Goal: Task Accomplishment & Management: Manage account settings

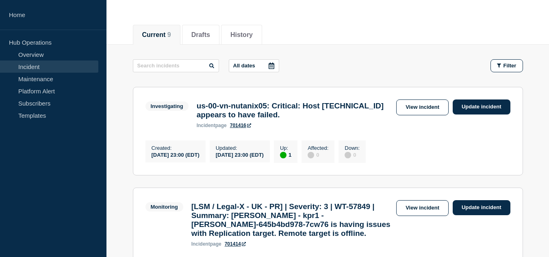
scroll to position [162, 0]
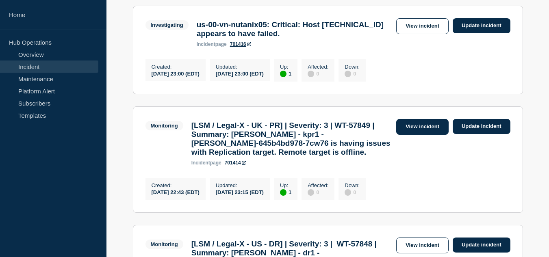
click at [416, 135] on link "View incident" at bounding box center [422, 127] width 52 height 16
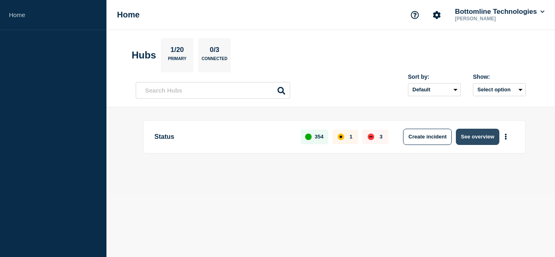
click at [477, 139] on button "See overview" at bounding box center [477, 137] width 43 height 16
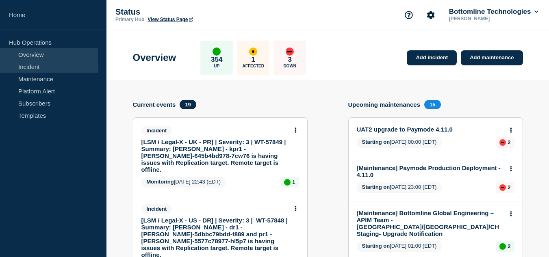
click at [45, 71] on link "Incident" at bounding box center [49, 67] width 98 height 12
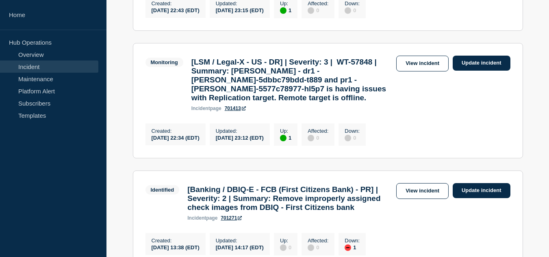
scroll to position [122, 0]
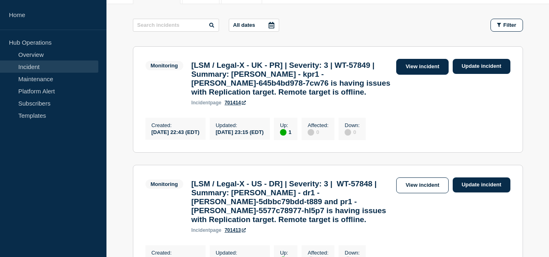
click at [405, 71] on link "View incident" at bounding box center [422, 67] width 52 height 16
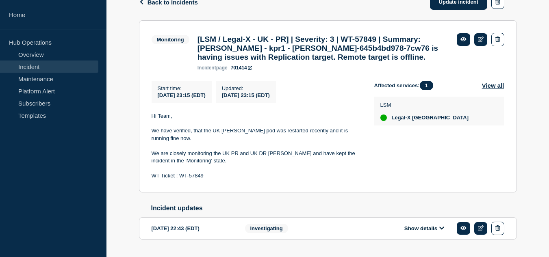
scroll to position [182, 0]
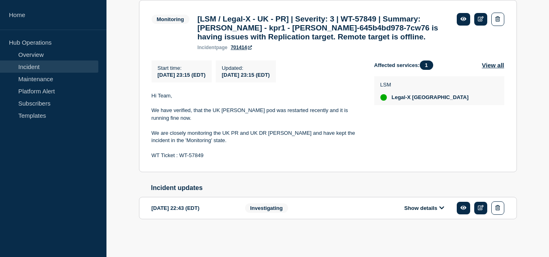
click at [428, 208] on button "Show details" at bounding box center [424, 208] width 45 height 7
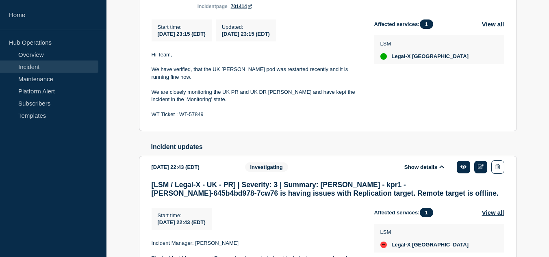
scroll to position [325, 0]
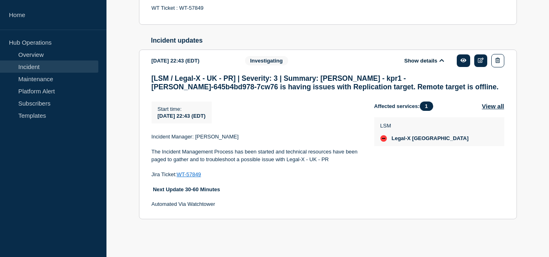
click at [199, 178] on link "WT-57849" at bounding box center [189, 174] width 24 height 6
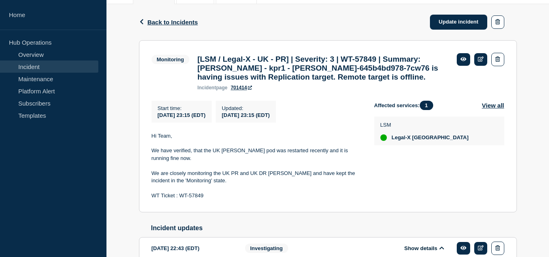
scroll to position [0, 0]
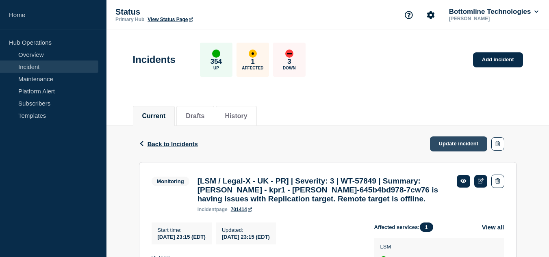
click at [436, 146] on link "Update incident" at bounding box center [459, 143] width 58 height 15
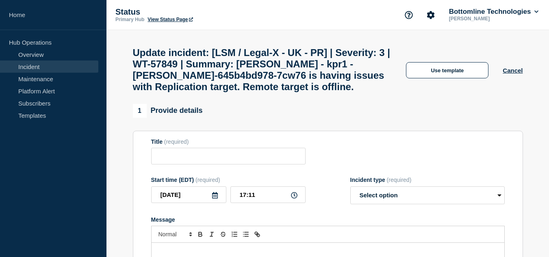
type input "[LSM / Legal-X - UK - PR] | Severity: 3 | WT-57849 | Summary: [PERSON_NAME] - k…"
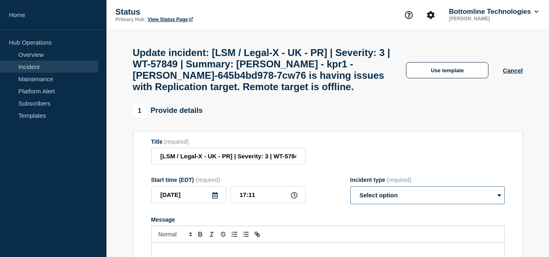
click at [411, 202] on select "Select option Investigating Identified Monitoring Resolved" at bounding box center [427, 195] width 154 height 18
select select "resolved"
click at [350, 194] on select "Select option Investigating Identified Monitoring Resolved" at bounding box center [427, 195] width 154 height 18
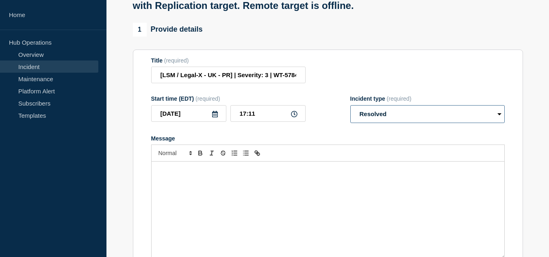
scroll to position [122, 0]
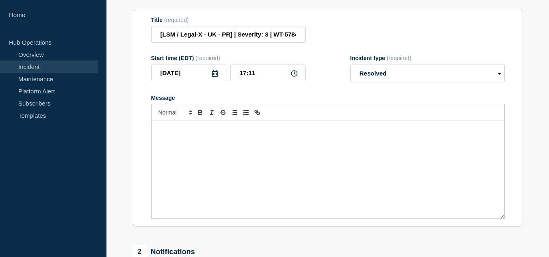
click at [297, 164] on div "Message" at bounding box center [328, 169] width 353 height 97
click at [299, 157] on div "Hi Team, There is no [PERSON_NAME] pods restarted in last" at bounding box center [328, 169] width 353 height 97
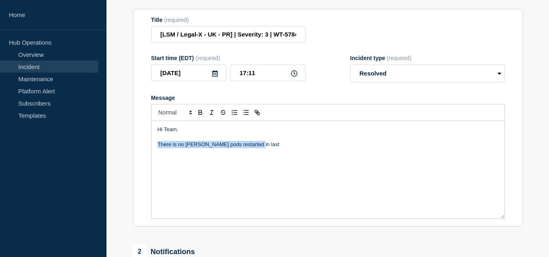
drag, startPoint x: 264, startPoint y: 154, endPoint x: 156, endPoint y: 154, distance: 108.5
click at [156, 154] on div "Hi Team, There is no [PERSON_NAME] pods restarted in last" at bounding box center [328, 169] width 353 height 97
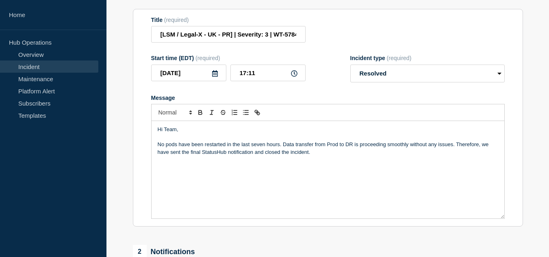
click at [265, 153] on p "No pods have been restarted in the last seven hours. Data transfer from Prod to…" at bounding box center [328, 148] width 340 height 15
click at [315, 165] on div "Hi Team, No pods have been restarted in the last eighteen hours. Data transfer …" at bounding box center [328, 169] width 353 height 97
drag, startPoint x: 253, startPoint y: 160, endPoint x: 172, endPoint y: 160, distance: 80.8
click at [172, 156] on p "No pods have been restarted in the last eighteen hours. Data transfer from Prod…" at bounding box center [328, 148] width 340 height 15
click at [195, 156] on p "No pods have been restarted in the last eighteen hours. Data transfer from Prod…" at bounding box center [328, 148] width 340 height 15
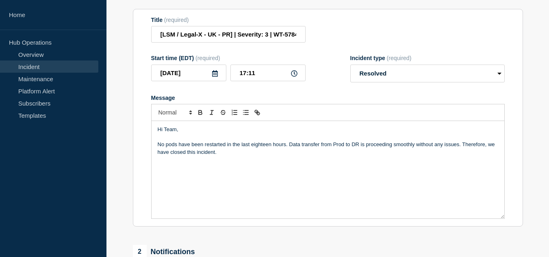
click at [223, 156] on p "No pods have been restarted in the last eighteen hours. Data transfer from Prod…" at bounding box center [328, 148] width 340 height 15
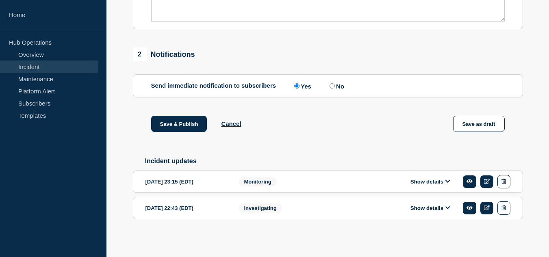
scroll to position [329, 0]
click at [420, 206] on button "Show details" at bounding box center [430, 208] width 45 height 7
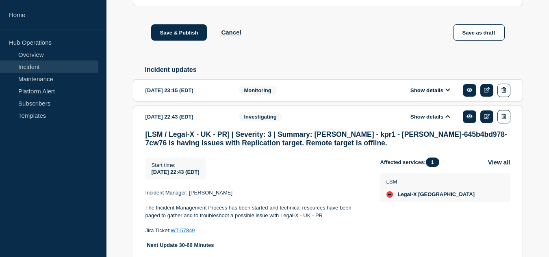
scroll to position [478, 0]
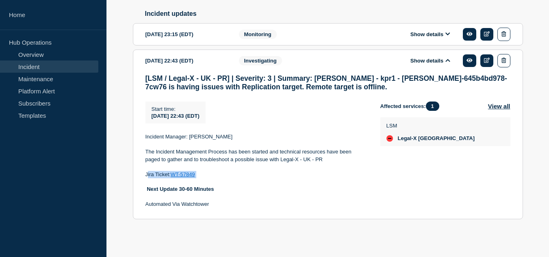
drag, startPoint x: 203, startPoint y: 173, endPoint x: 147, endPoint y: 176, distance: 55.3
click at [147, 176] on p "Jira Ticket: WT-57849" at bounding box center [256, 174] width 222 height 7
copy p "Jira Ticket: WT-57849"
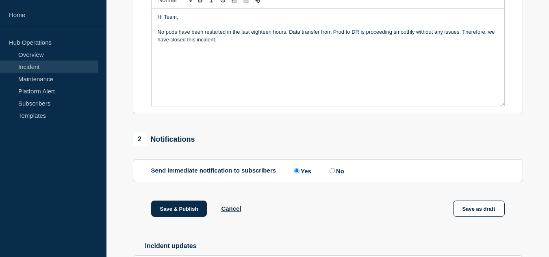
scroll to position [153, 0]
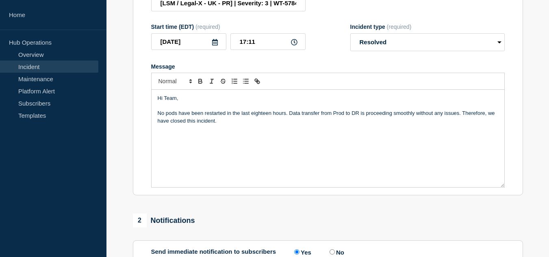
click at [197, 153] on div "Hi Team, No pods have been restarted in the last eighteen hours. Data transfer …" at bounding box center [328, 138] width 353 height 97
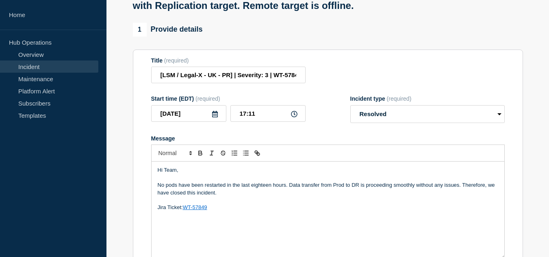
scroll to position [122, 0]
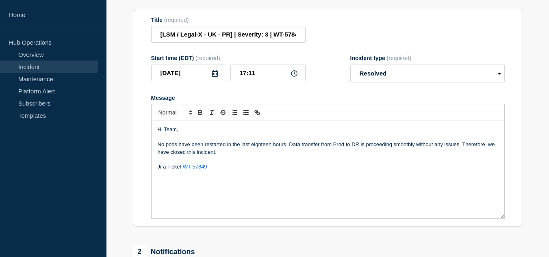
click at [166, 151] on p "No pods have been restarted in the last eighteen hours. Data transfer from Prod…" at bounding box center [328, 148] width 340 height 15
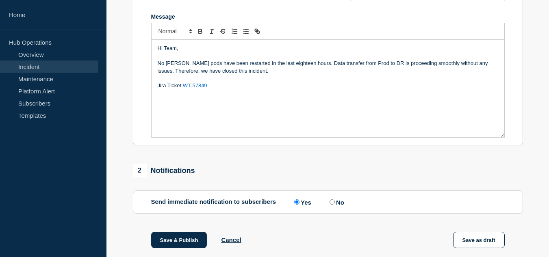
scroll to position [244, 0]
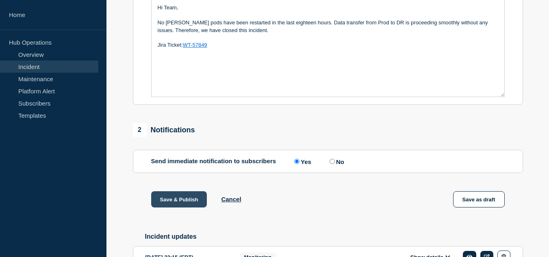
click at [175, 208] on button "Save & Publish" at bounding box center [179, 199] width 56 height 16
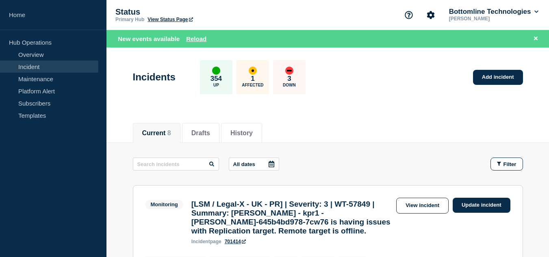
click at [48, 71] on link "Incident" at bounding box center [49, 67] width 98 height 12
click at [18, 82] on link "Maintenance" at bounding box center [49, 79] width 98 height 12
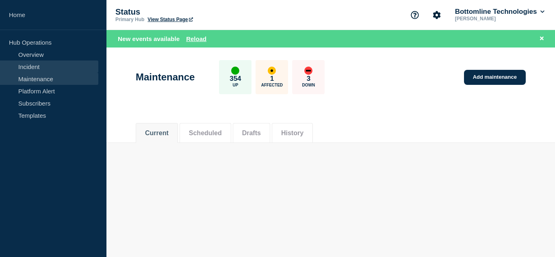
click at [53, 70] on link "Incident" at bounding box center [49, 67] width 98 height 12
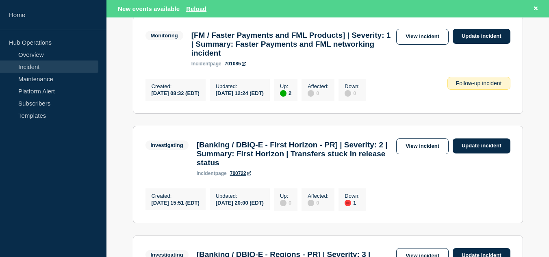
scroll to position [366, 0]
